Goal: Information Seeking & Learning: Learn about a topic

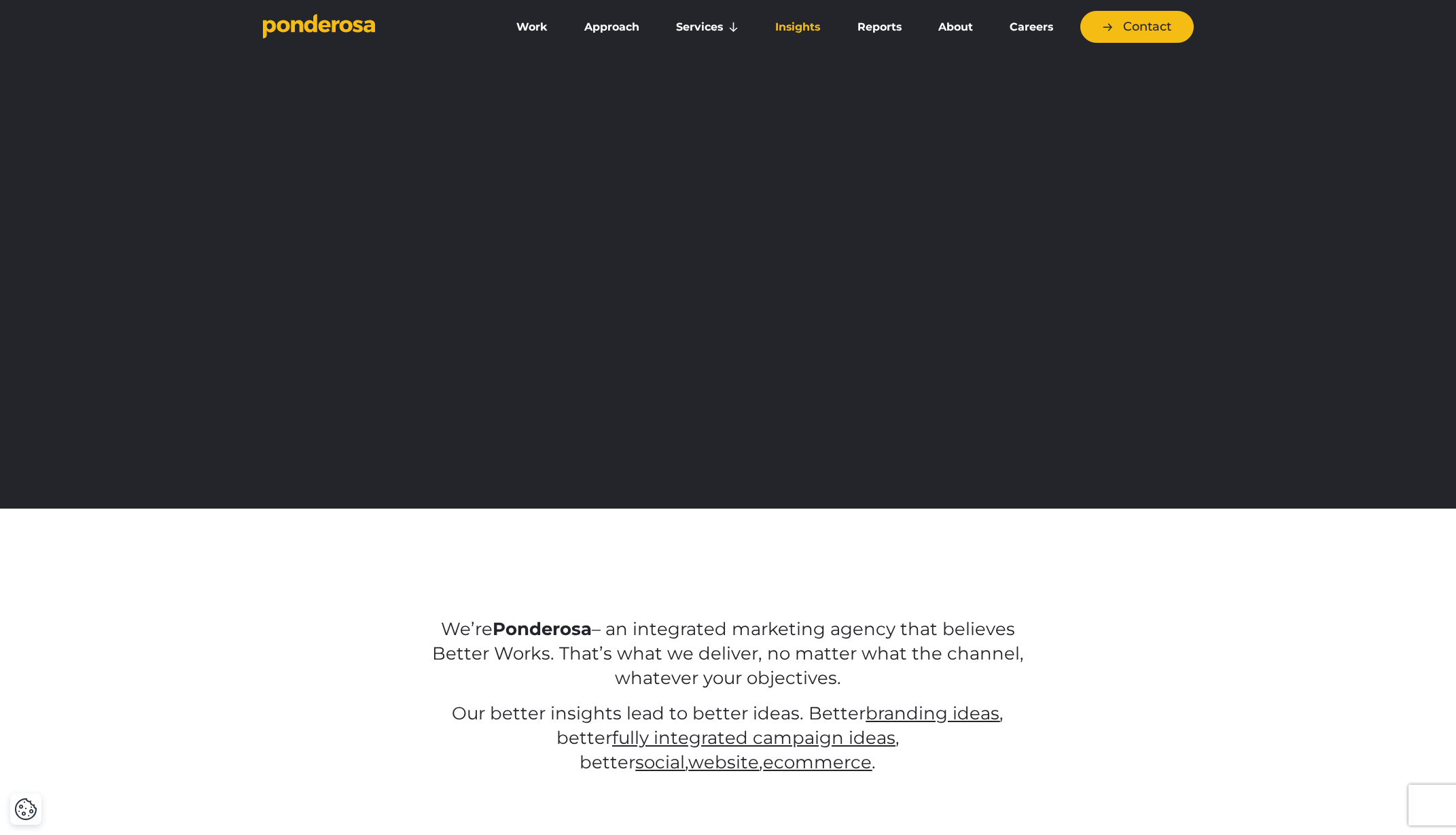
click at [820, 26] on link "Insights" at bounding box center [797, 27] width 76 height 29
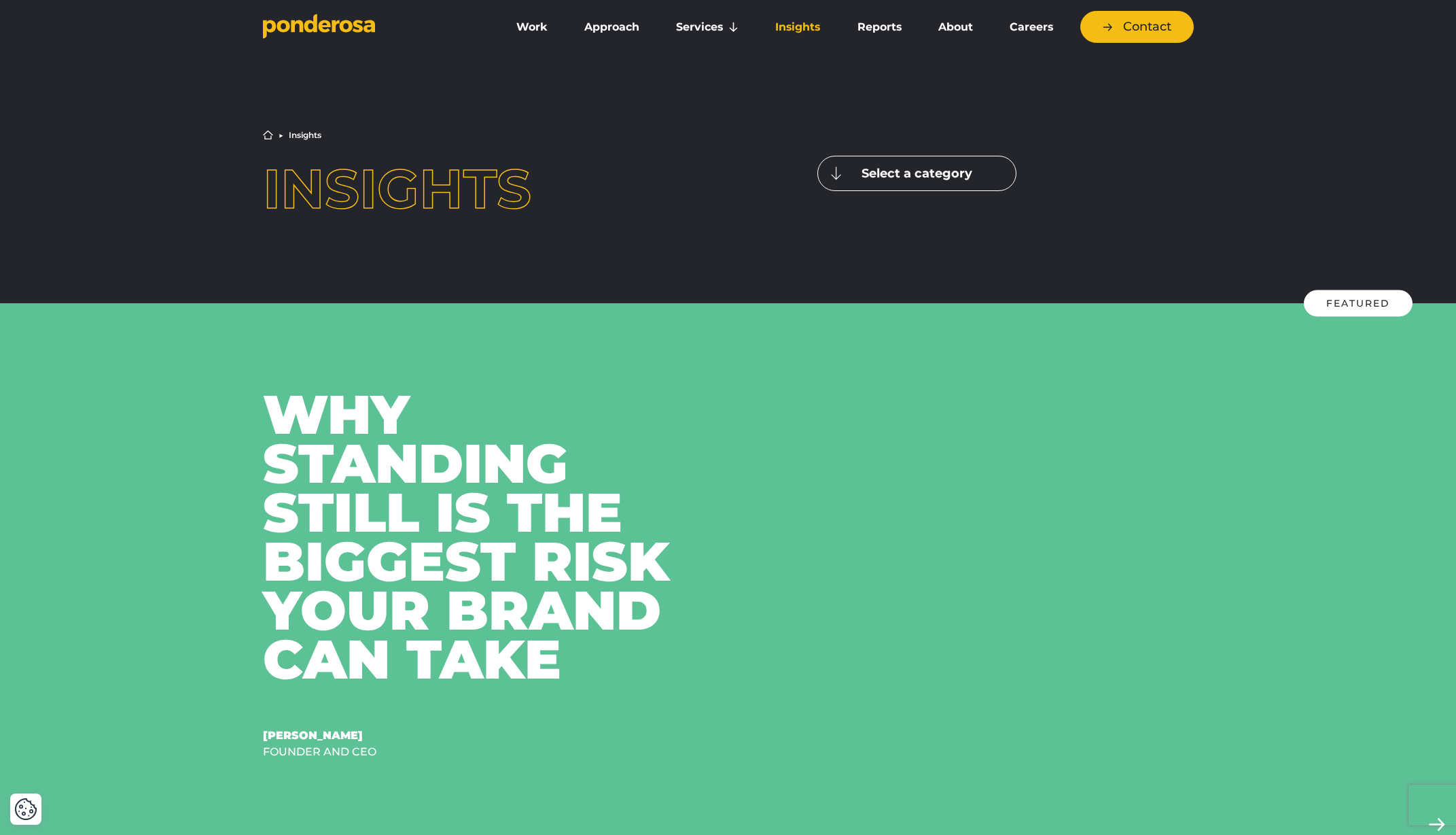
click at [884, 176] on button "Select a category" at bounding box center [917, 173] width 199 height 35
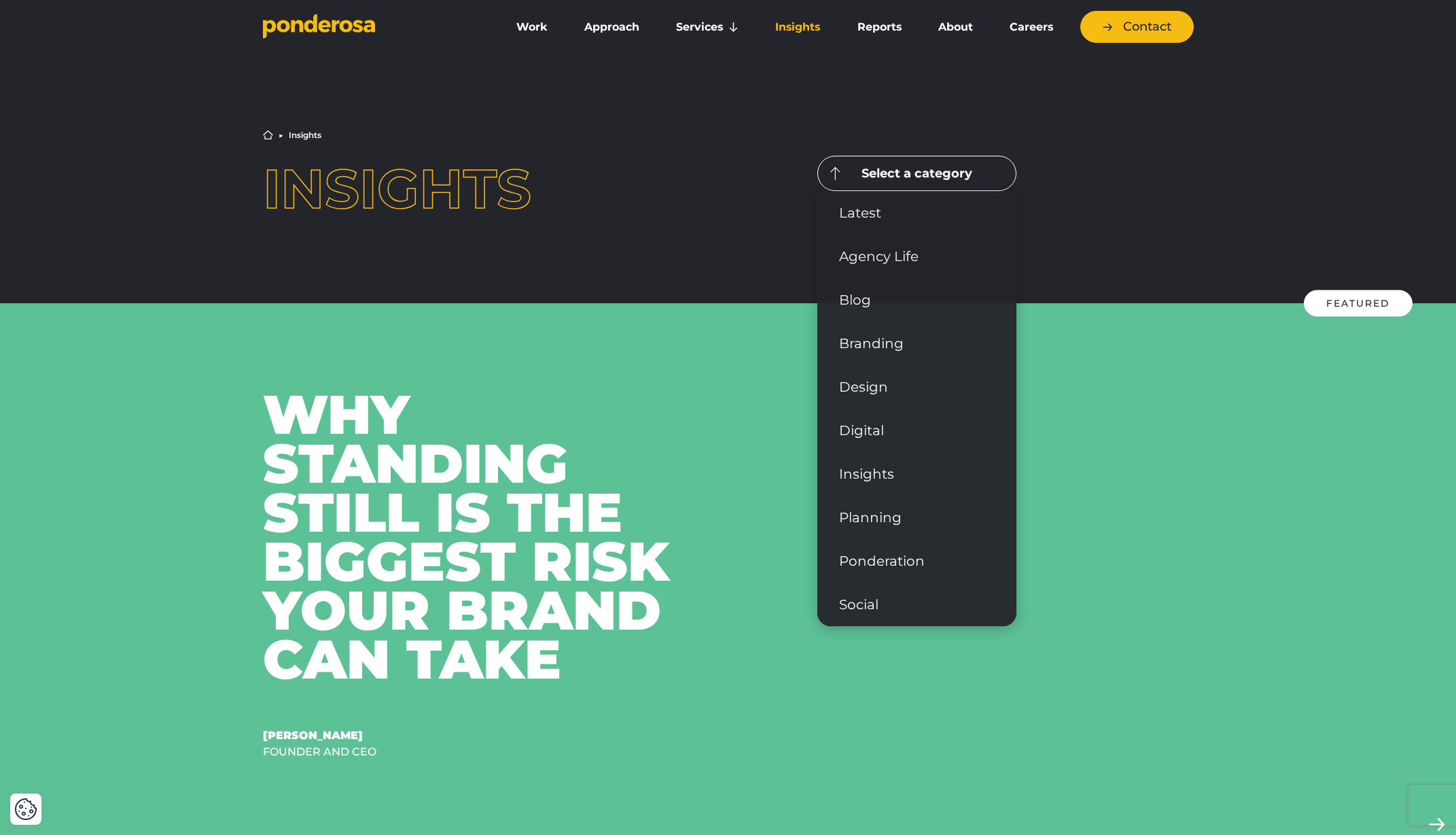
click at [746, 153] on div "Home ▶︎ Insights Insights Select a category Latest Agency Life" at bounding box center [728, 173] width 951 height 87
click at [683, 201] on div "Home ▶︎ Insights Insights Select a category Latest Agency Life" at bounding box center [728, 173] width 951 height 87
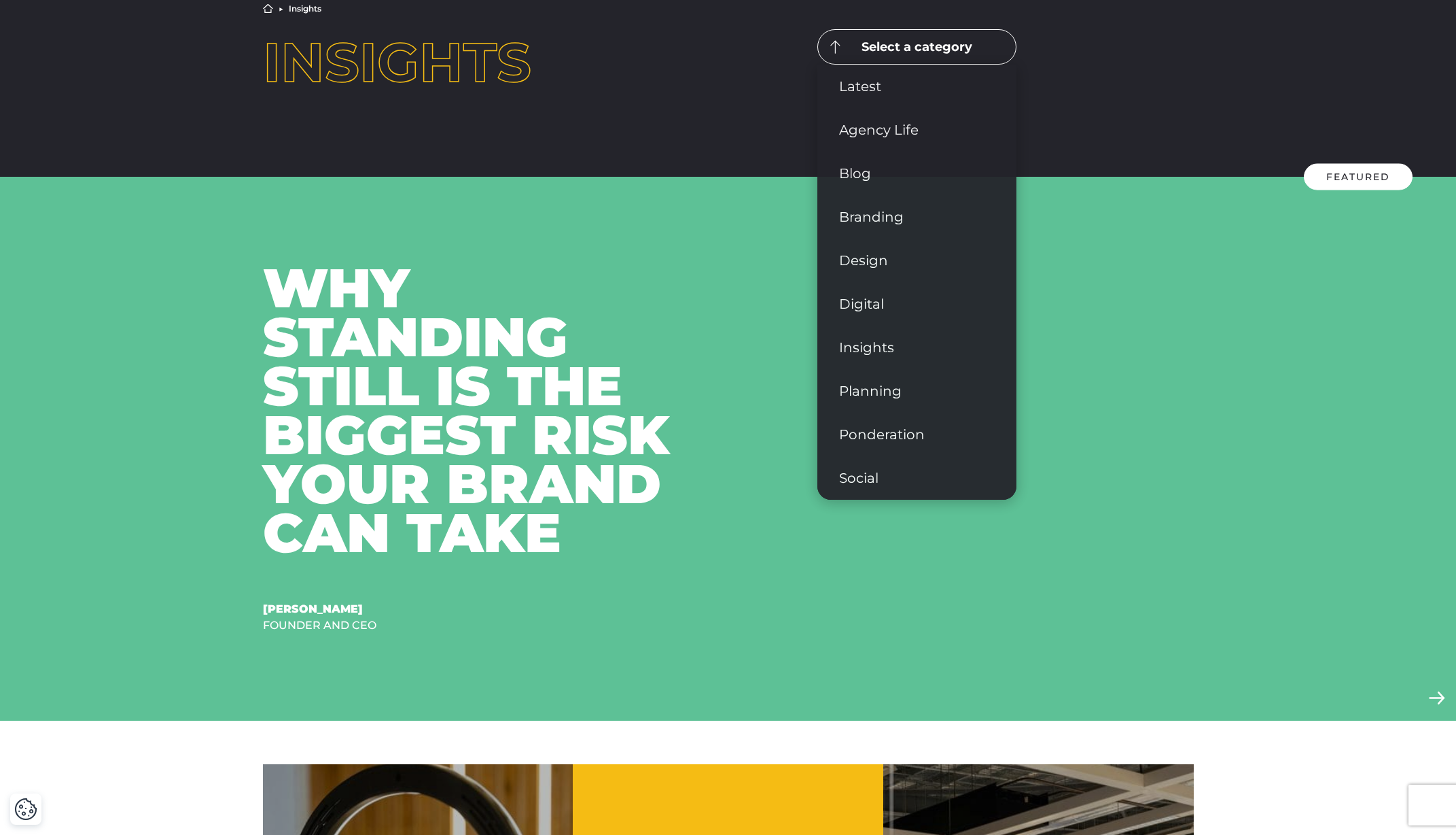
scroll to position [74, 0]
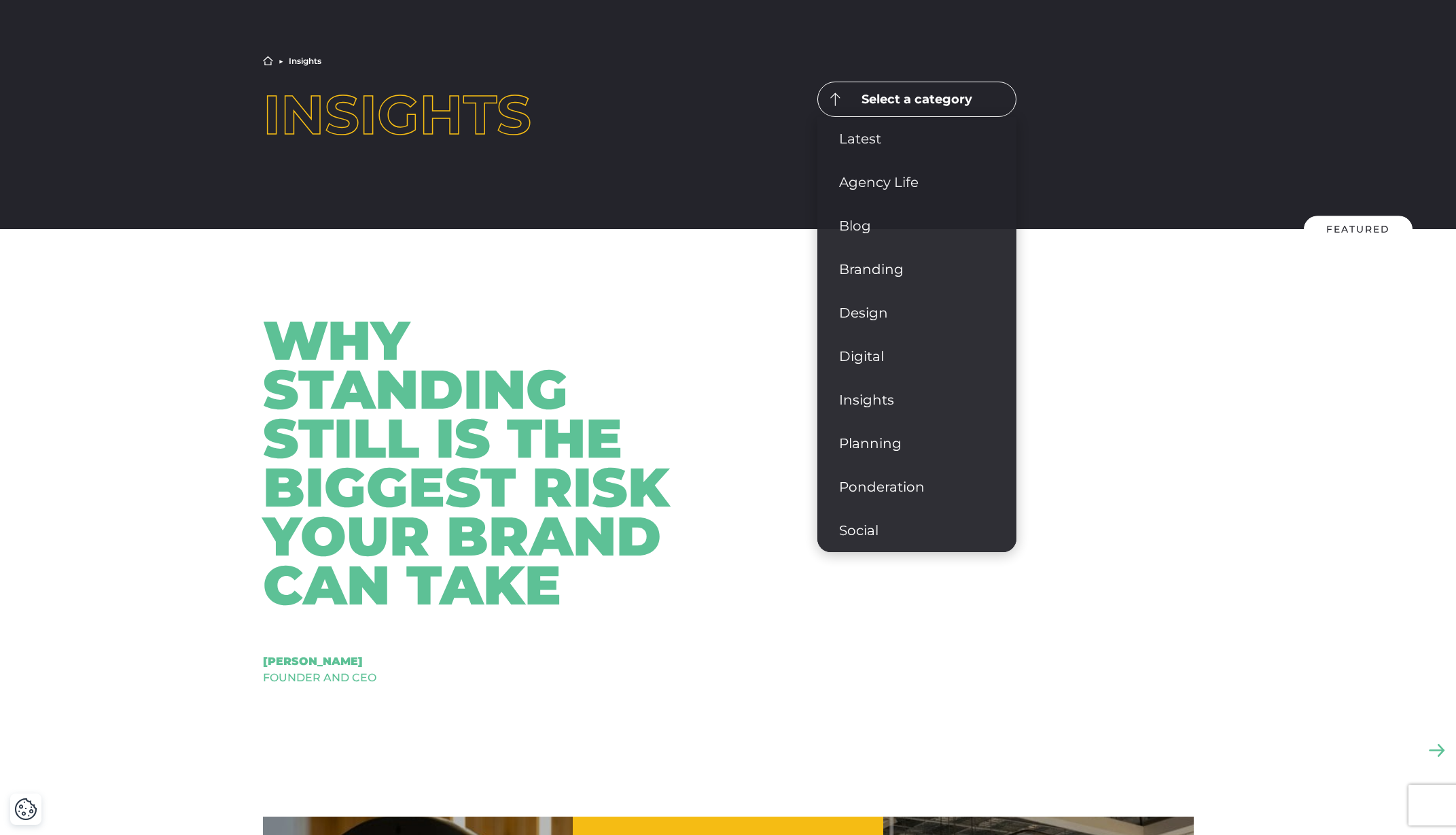
click at [505, 339] on div "Why Standing Still Is The Biggest Risk Your Brand Can Take" at bounding box center [490, 462] width 455 height 293
